Goal: Transaction & Acquisition: Book appointment/travel/reservation

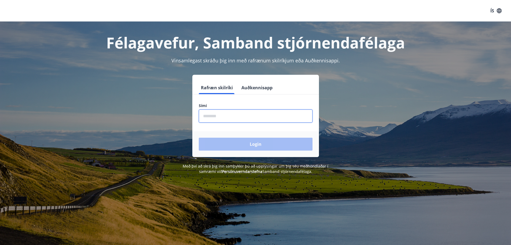
click at [211, 116] on input "phone" at bounding box center [256, 115] width 114 height 13
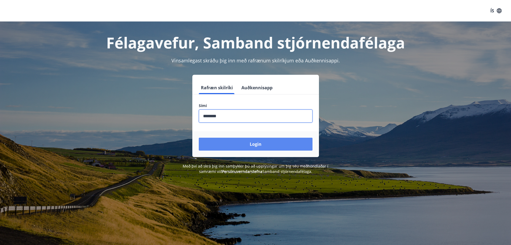
type input "********"
click at [225, 140] on button "Login" at bounding box center [256, 143] width 114 height 13
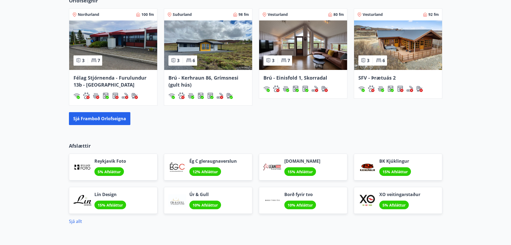
scroll to position [429, 0]
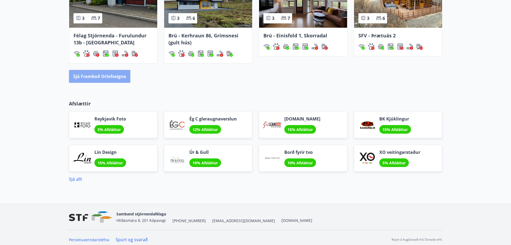
click at [102, 75] on button "Sjá framboð orlofseigna" at bounding box center [99, 76] width 61 height 13
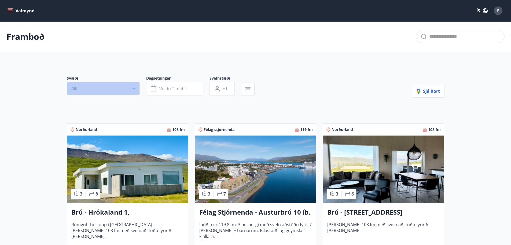
click at [133, 87] on icon "button" at bounding box center [133, 88] width 5 height 5
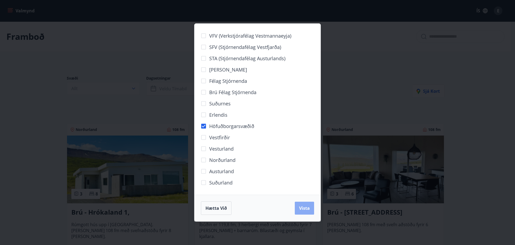
click at [298, 205] on button "Vista" at bounding box center [304, 207] width 19 height 13
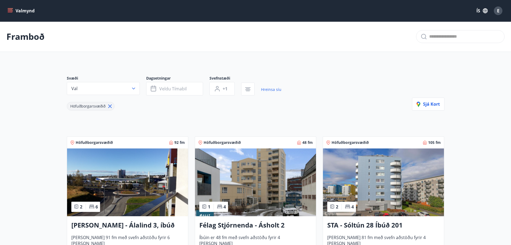
click at [368, 177] on img at bounding box center [383, 182] width 121 height 68
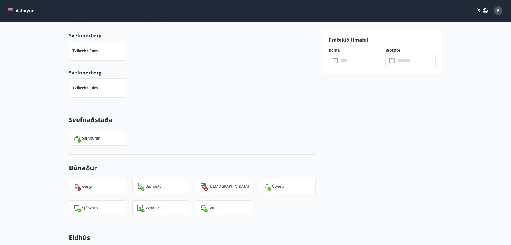
scroll to position [184, 0]
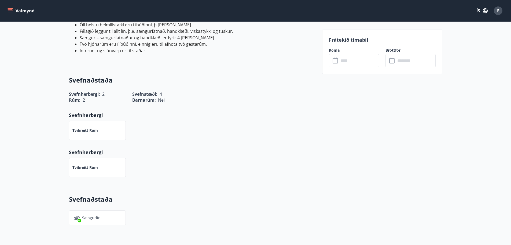
click at [344, 61] on input "text" at bounding box center [359, 60] width 40 height 13
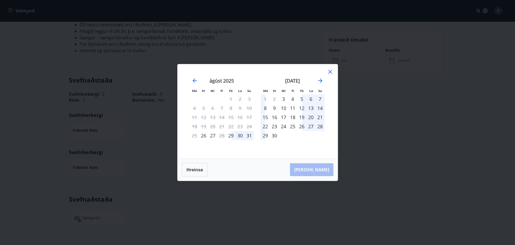
click at [332, 72] on icon at bounding box center [330, 71] width 6 height 6
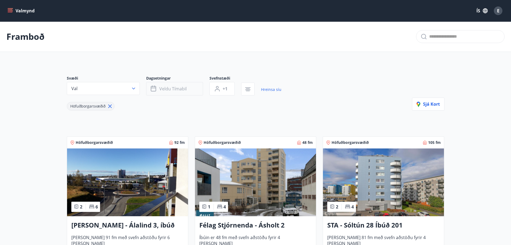
click at [165, 88] on span "Veldu tímabil" at bounding box center [172, 89] width 27 height 6
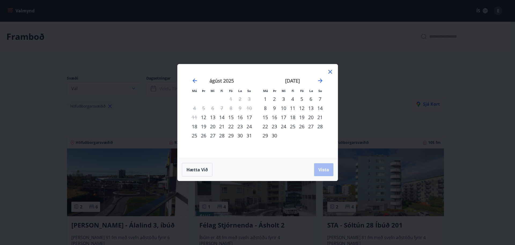
click at [249, 117] on div "17" at bounding box center [249, 116] width 9 height 9
click at [239, 126] on div "23" at bounding box center [240, 126] width 9 height 9
click at [320, 169] on span "Vista" at bounding box center [324, 169] width 11 height 6
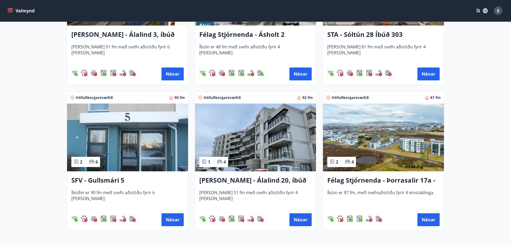
scroll to position [215, 0]
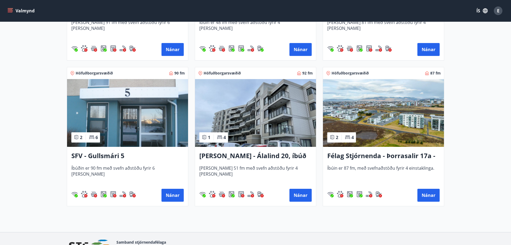
click at [236, 156] on h3 "[PERSON_NAME] - Álalind 20, íbúð 406" at bounding box center [255, 156] width 112 height 10
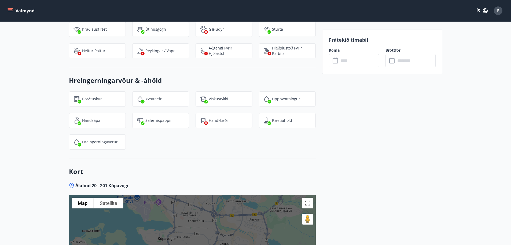
scroll to position [538, 0]
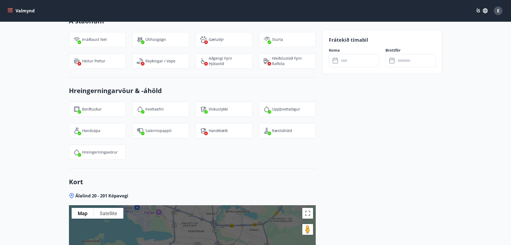
click at [347, 59] on input "text" at bounding box center [359, 60] width 40 height 13
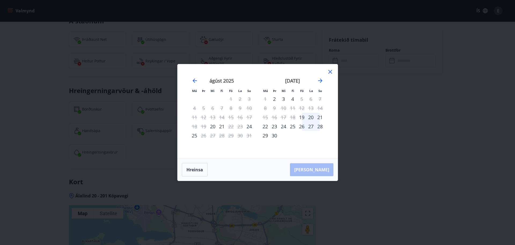
click at [331, 71] on icon at bounding box center [331, 72] width 4 height 4
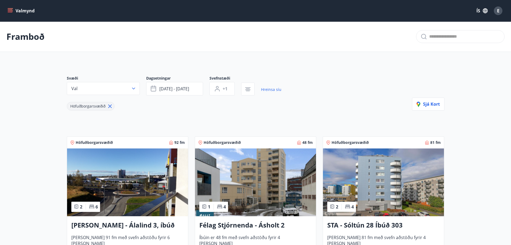
scroll to position [27, 0]
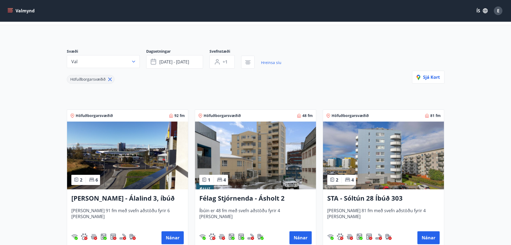
click at [249, 155] on img at bounding box center [255, 155] width 121 height 68
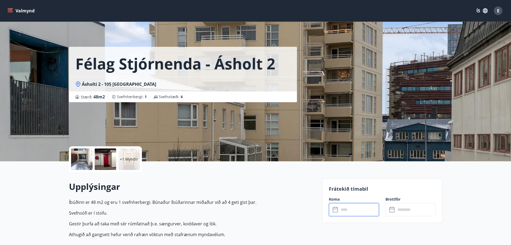
click at [358, 209] on input "text" at bounding box center [359, 209] width 40 height 13
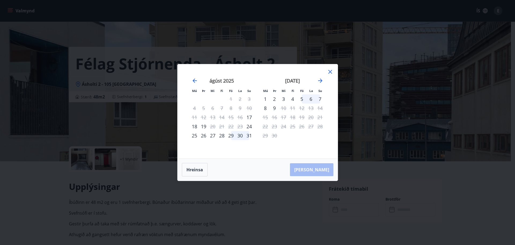
click at [331, 73] on icon at bounding box center [330, 71] width 6 height 6
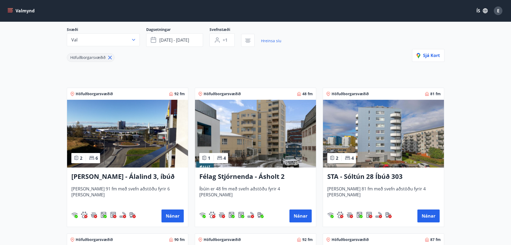
scroll to position [54, 0]
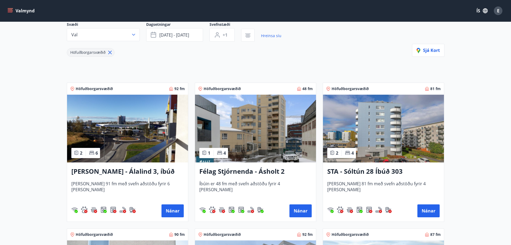
click at [118, 129] on img at bounding box center [127, 128] width 121 height 68
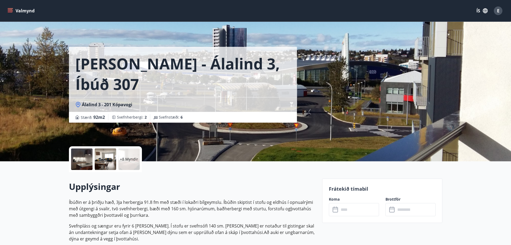
click at [354, 211] on input "text" at bounding box center [359, 209] width 40 height 13
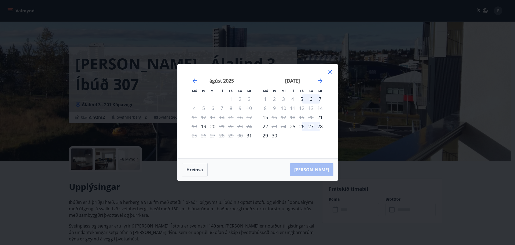
click at [332, 71] on icon at bounding box center [330, 71] width 6 height 6
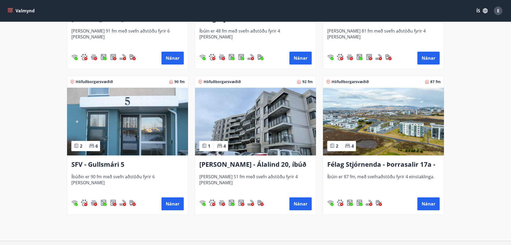
scroll to position [215, 0]
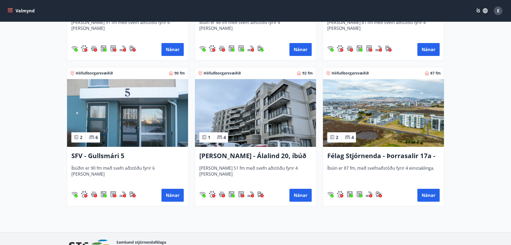
click at [387, 123] on img at bounding box center [383, 113] width 121 height 68
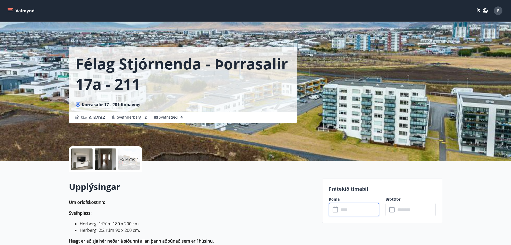
click at [349, 210] on input "text" at bounding box center [359, 209] width 40 height 13
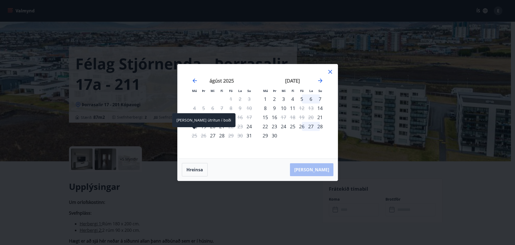
click at [195, 127] on div "[PERSON_NAME] útritun í boði" at bounding box center [203, 120] width 63 height 14
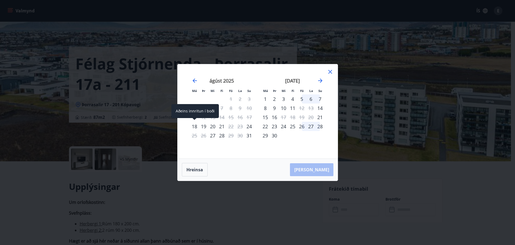
click at [197, 126] on div "18" at bounding box center [194, 126] width 9 height 9
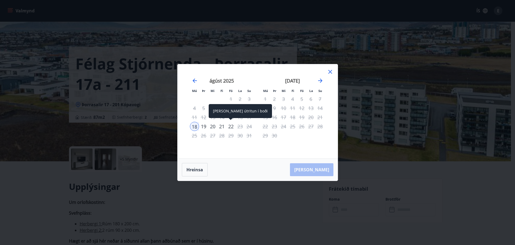
click at [232, 126] on div "22" at bounding box center [231, 126] width 9 height 9
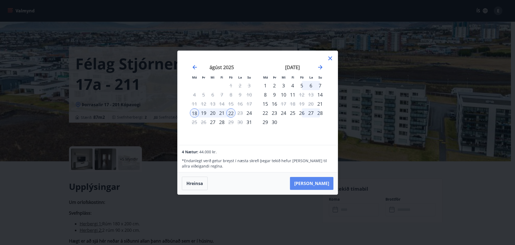
click at [319, 183] on button "[PERSON_NAME]" at bounding box center [311, 183] width 43 height 13
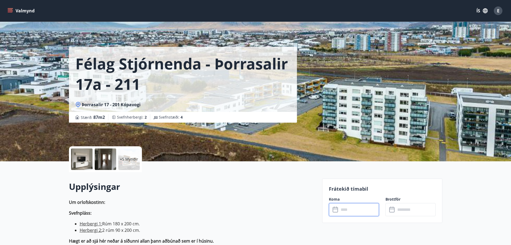
type input "******"
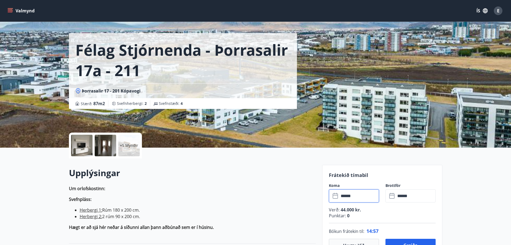
scroll to position [54, 0]
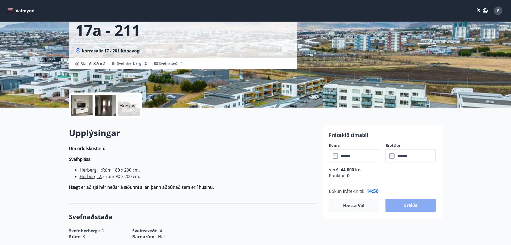
click at [397, 206] on button "Greiða" at bounding box center [411, 204] width 50 height 13
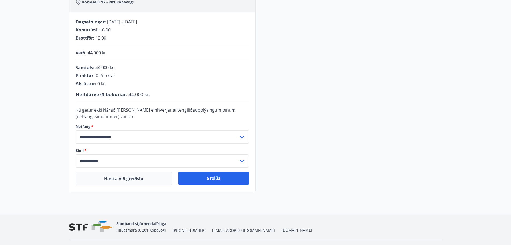
scroll to position [107, 0]
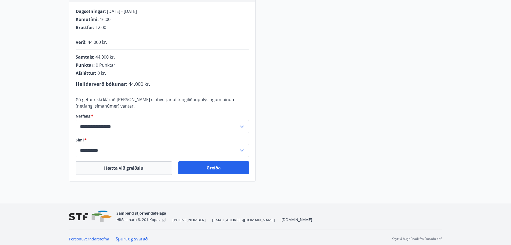
click at [112, 151] on input "**********" at bounding box center [157, 150] width 163 height 13
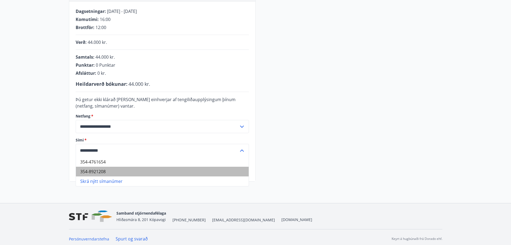
click at [96, 171] on li "354-8921208" at bounding box center [162, 171] width 173 height 10
type input "**********"
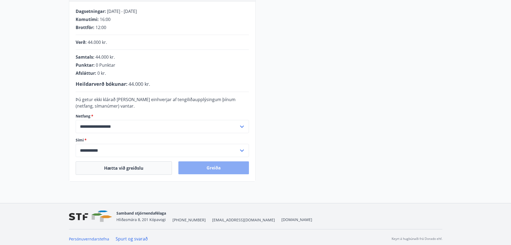
click at [209, 169] on button "Greiða" at bounding box center [213, 167] width 71 height 13
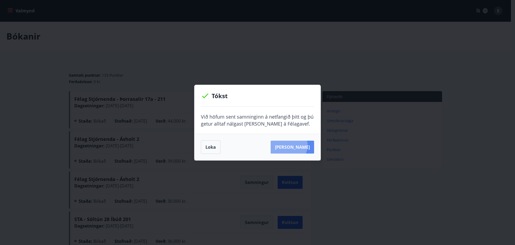
click at [297, 145] on button "Sjá samning" at bounding box center [292, 146] width 43 height 13
drag, startPoint x: 212, startPoint y: 149, endPoint x: 209, endPoint y: 148, distance: 3.4
click at [212, 149] on button "Loka" at bounding box center [211, 146] width 20 height 13
